Goal: Task Accomplishment & Management: Use online tool/utility

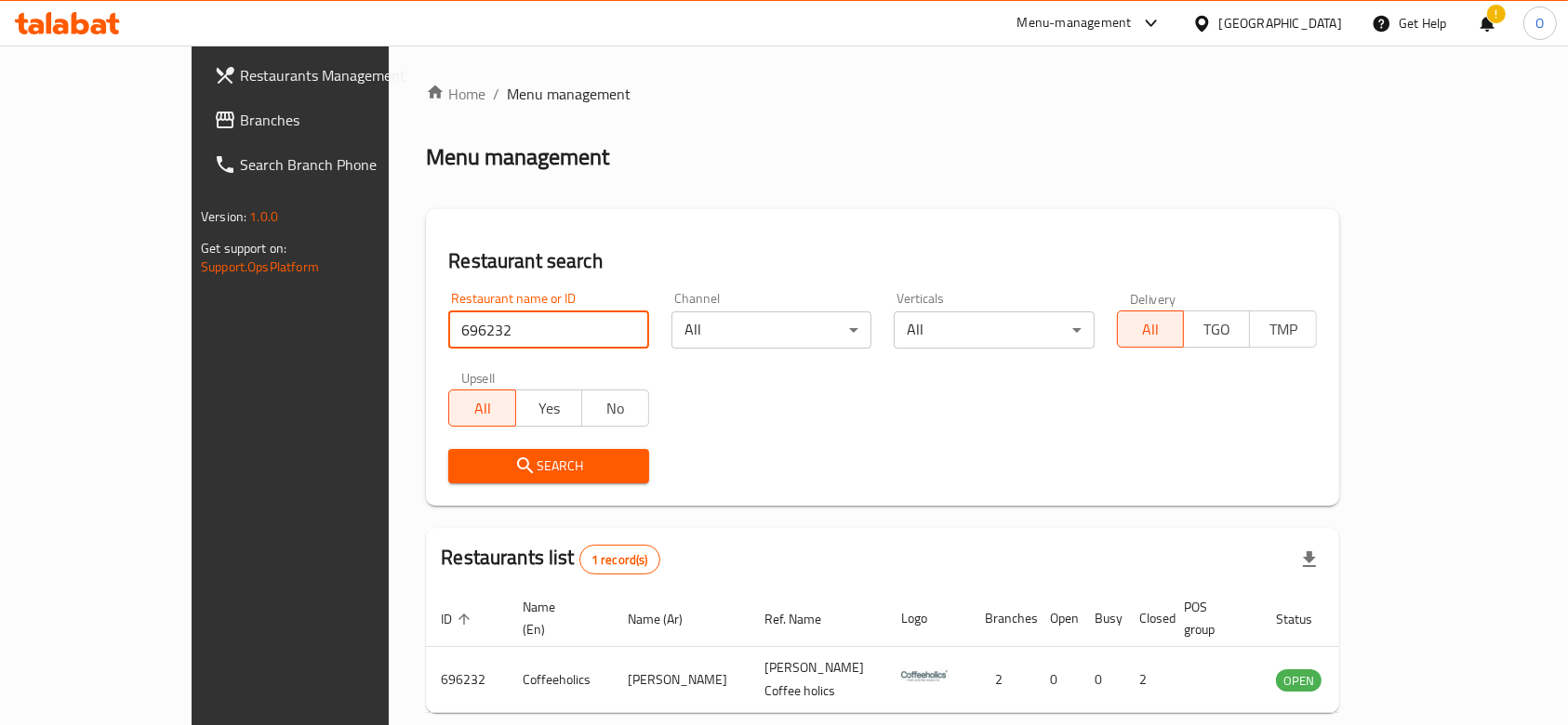
click at [448, 335] on input "696232" at bounding box center [548, 329] width 200 height 37
type input "702596"
click button "Search" at bounding box center [548, 466] width 200 height 34
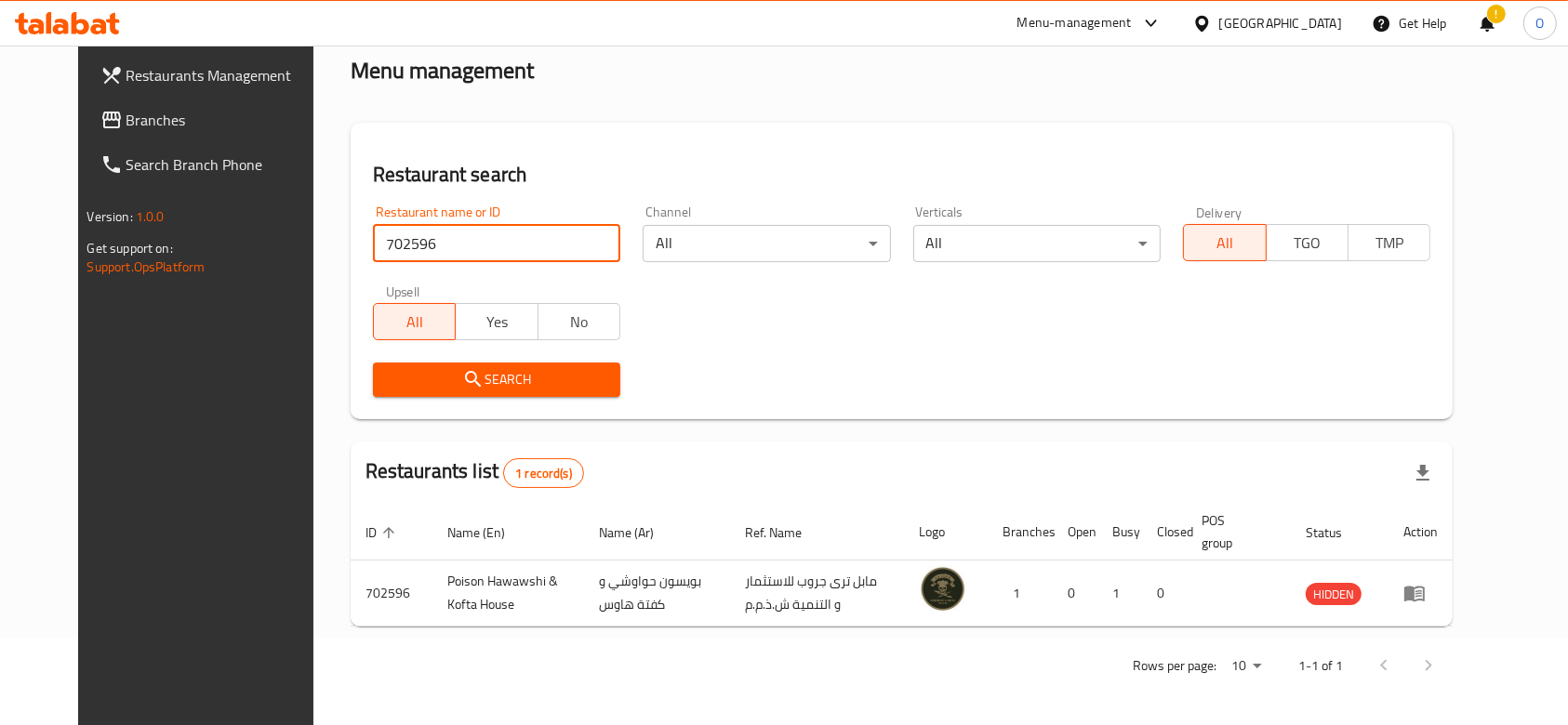
scroll to position [88, 0]
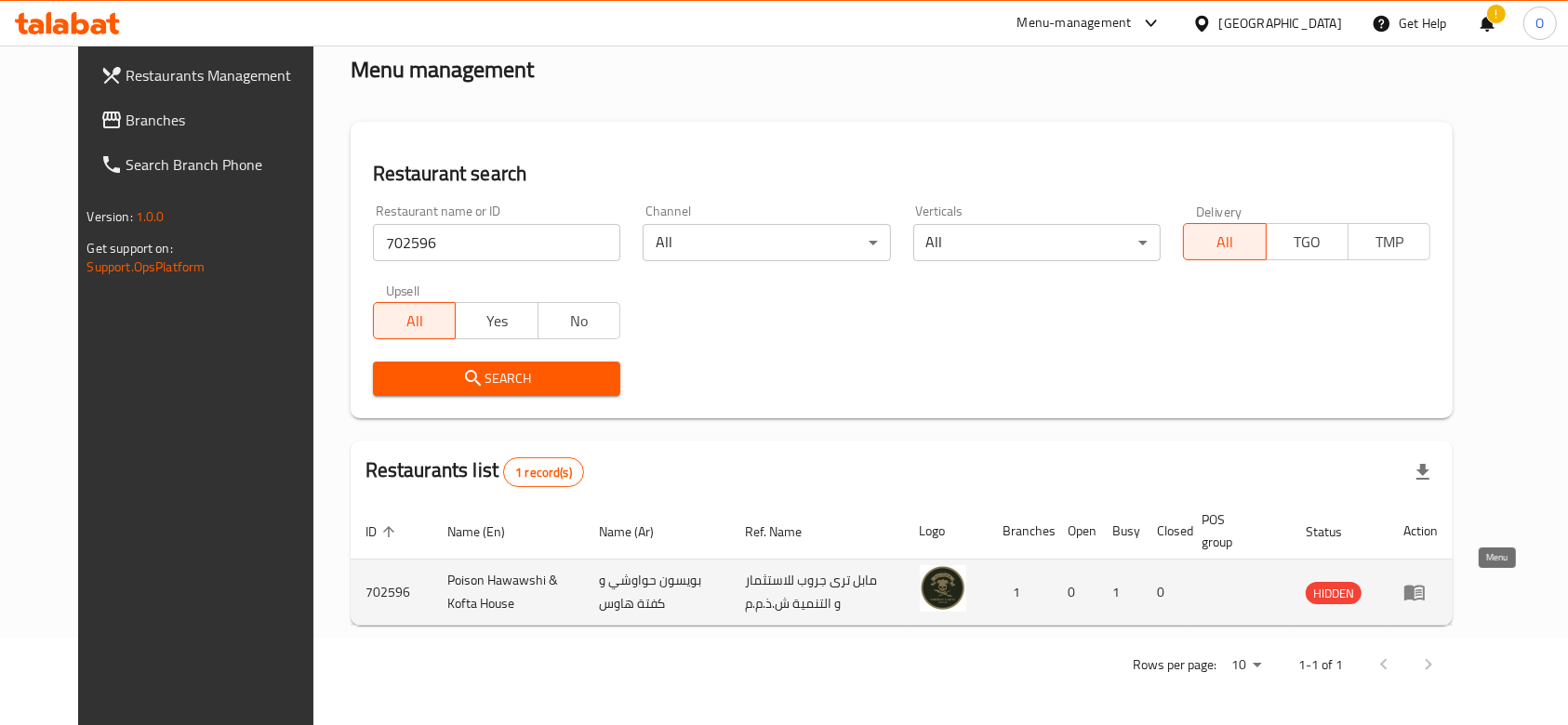
click at [1439, 584] on link "enhanced table" at bounding box center [1420, 592] width 34 height 22
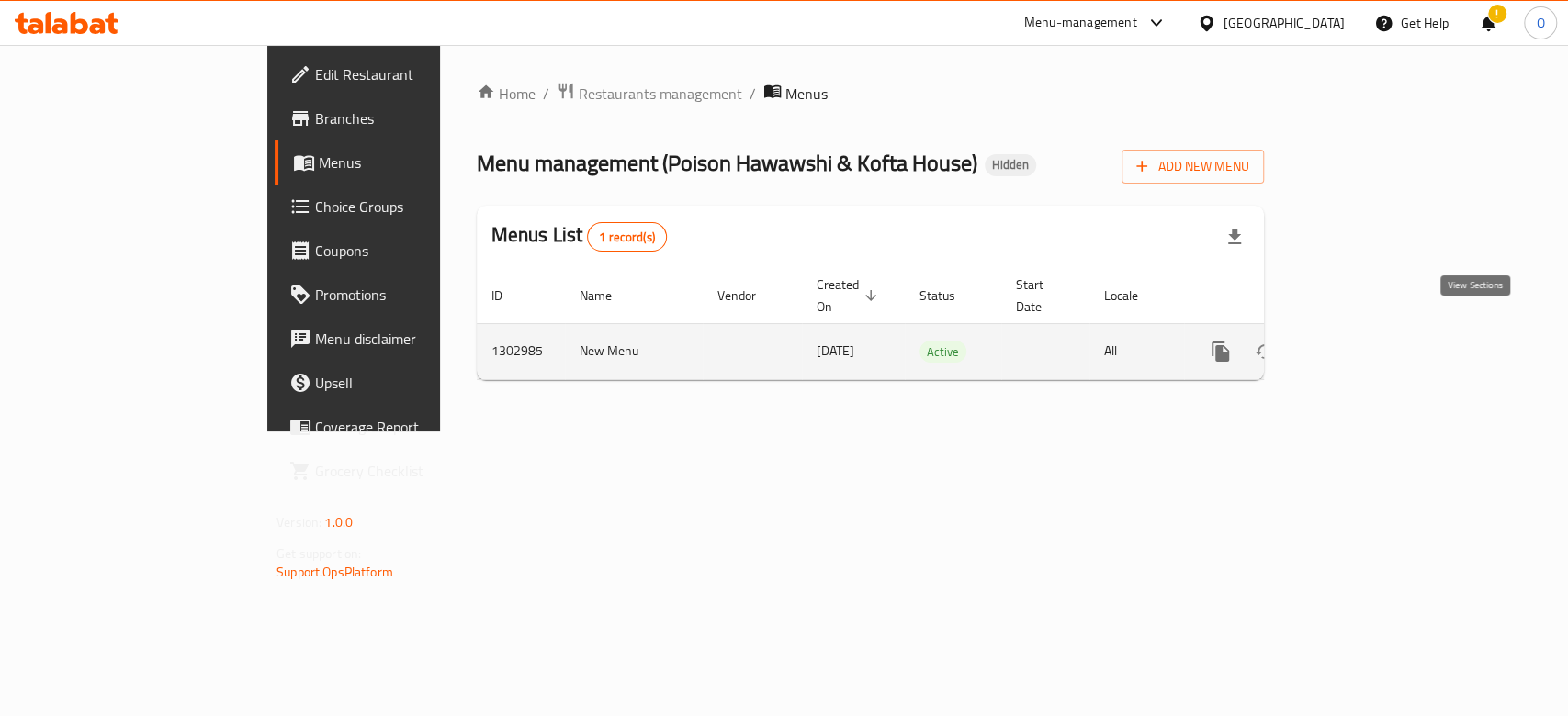
click at [1361, 343] on icon "enhanced table" at bounding box center [1353, 351] width 17 height 17
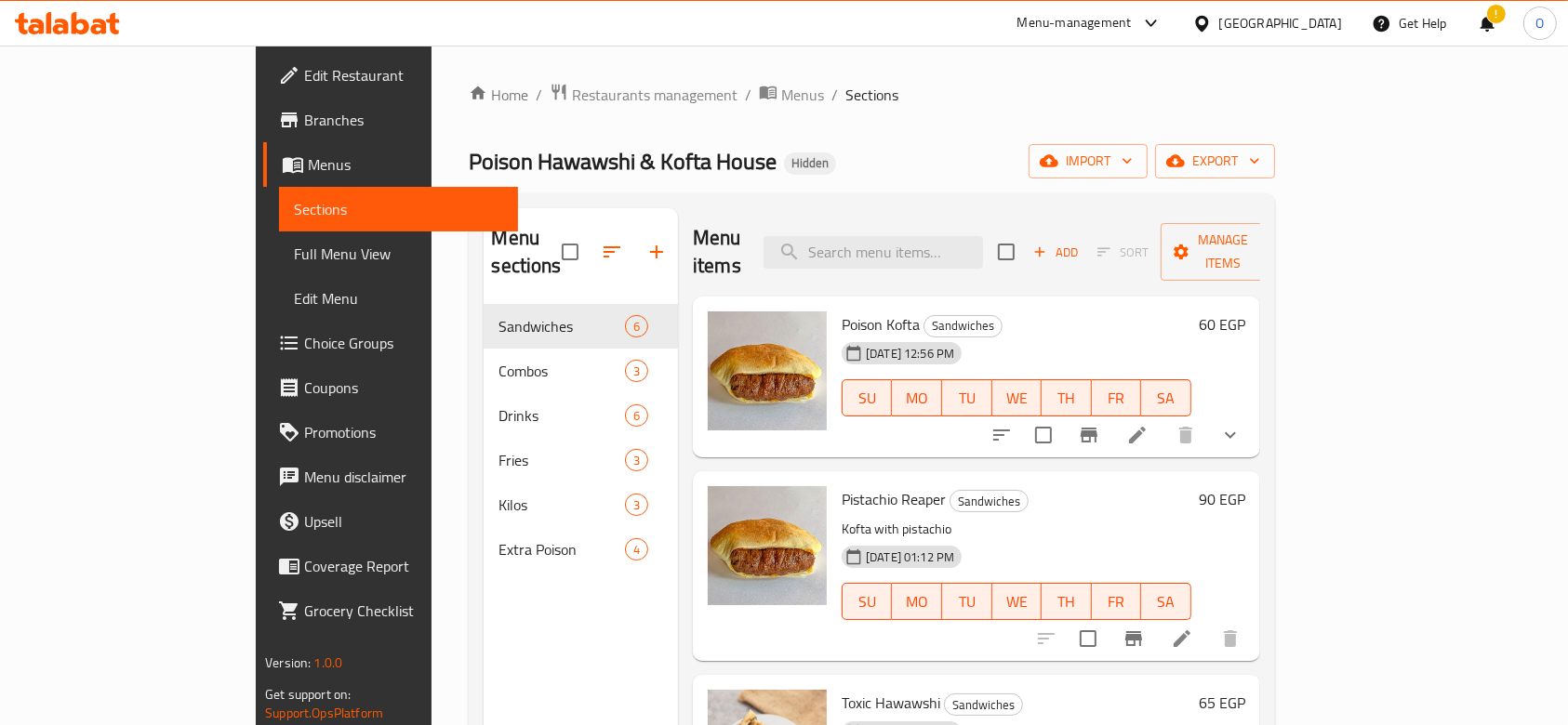
click at [1490, 18] on div "!" at bounding box center [1487, 23] width 20 height 45
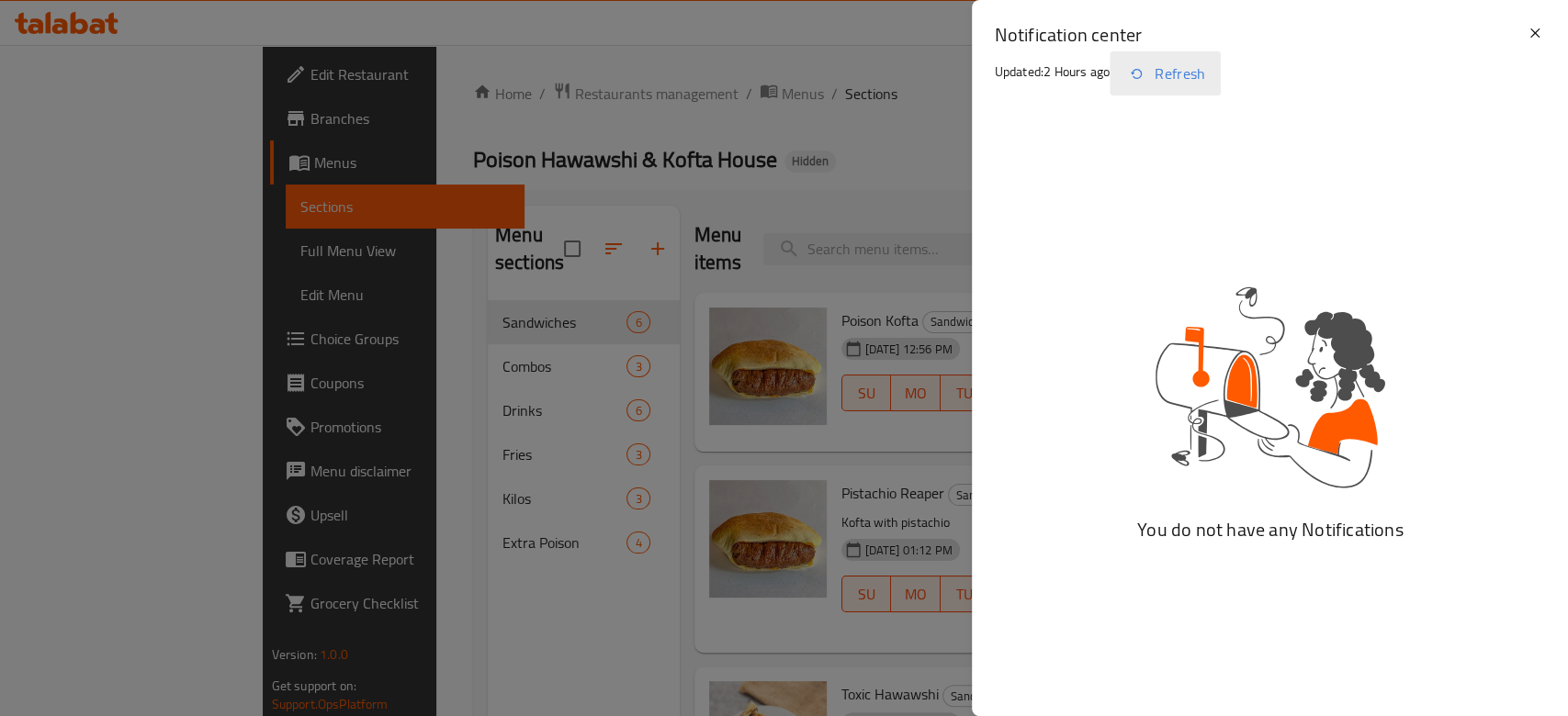
click at [1156, 70] on button "Refresh" at bounding box center [1165, 73] width 111 height 44
click at [572, 437] on div at bounding box center [784, 358] width 1568 height 716
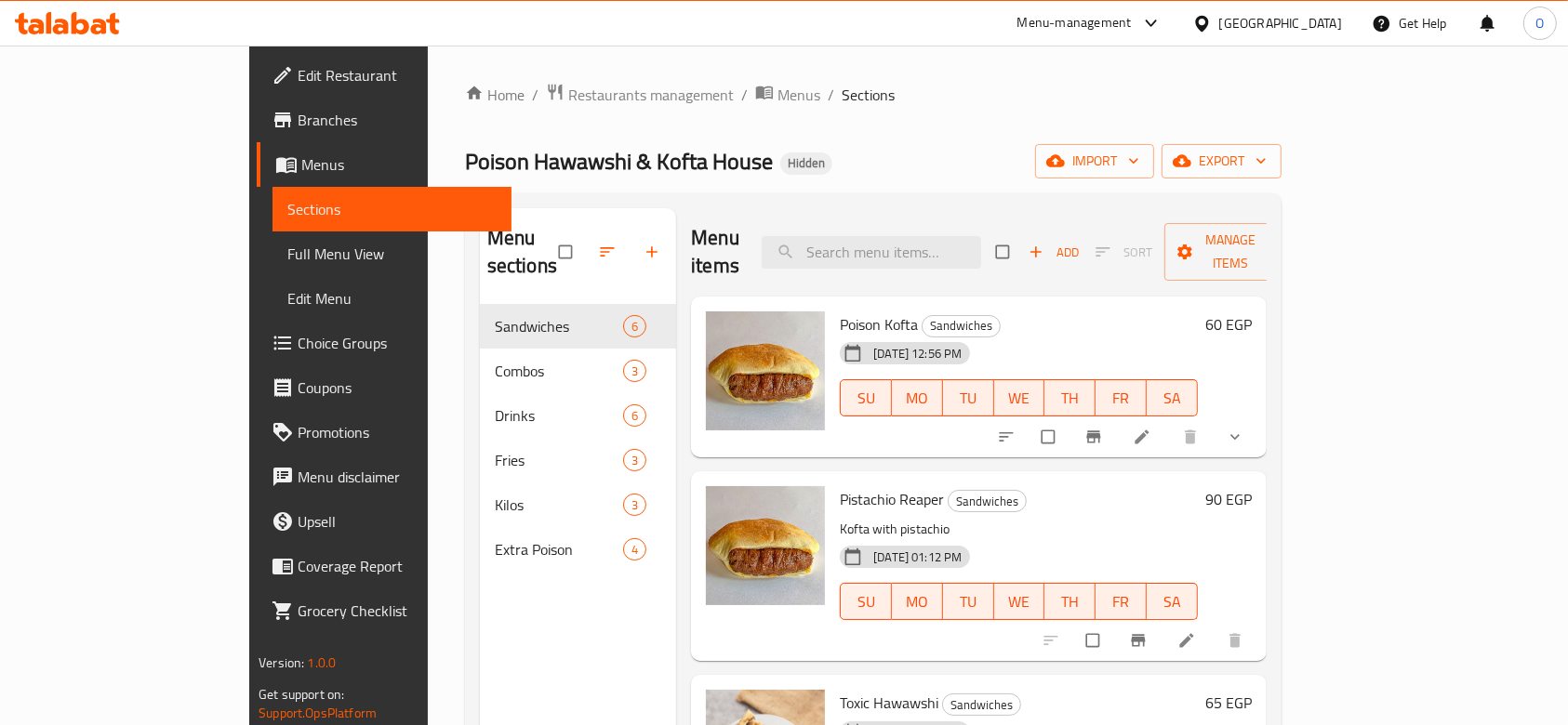
click at [1281, 140] on div "Home / Restaurants management / Menus / Sections Poison Hawawshi & Kofta House …" at bounding box center [874, 516] width 817 height 866
click at [1267, 152] on span "export" at bounding box center [1221, 161] width 90 height 23
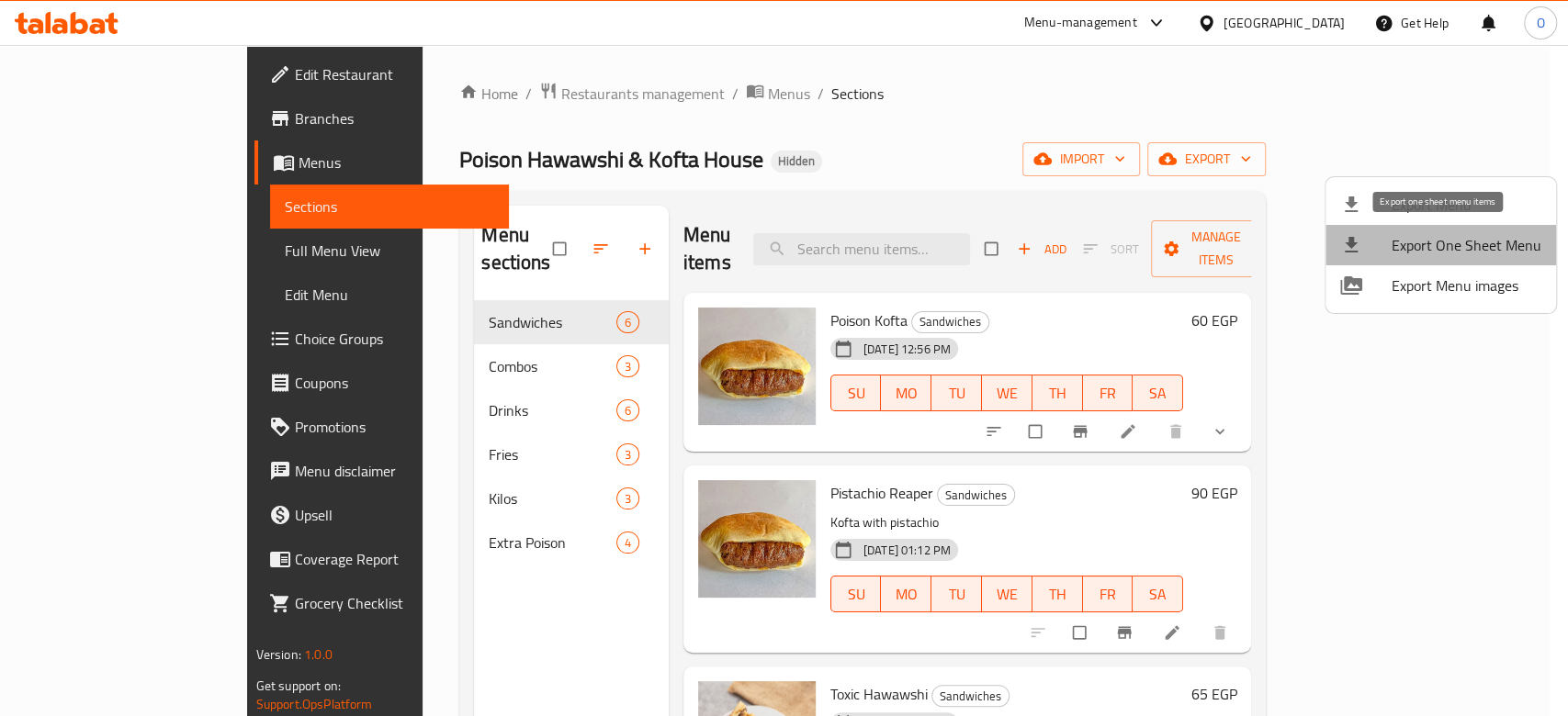
click at [1450, 238] on span "Export One Sheet Menu" at bounding box center [1466, 244] width 149 height 22
